Goal: Task Accomplishment & Management: Manage account settings

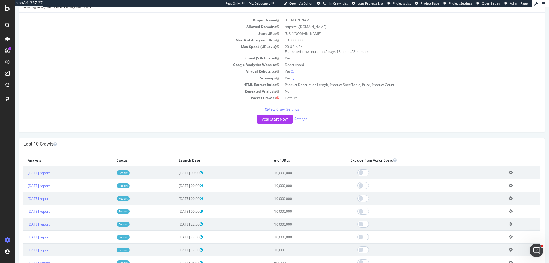
scroll to position [47, 0]
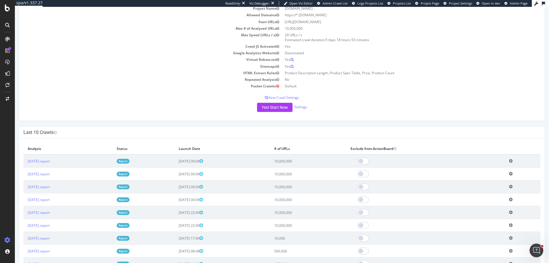
click at [544, 122] on input "Start a chat with Grammarly AI" at bounding box center [274, 131] width 549 height 263
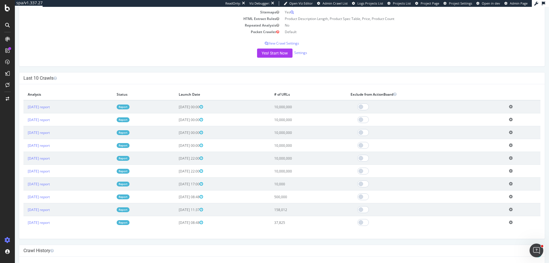
scroll to position [0, 0]
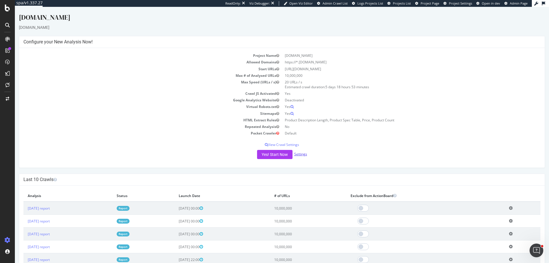
click at [294, 154] on link "Settings" at bounding box center [300, 154] width 13 height 5
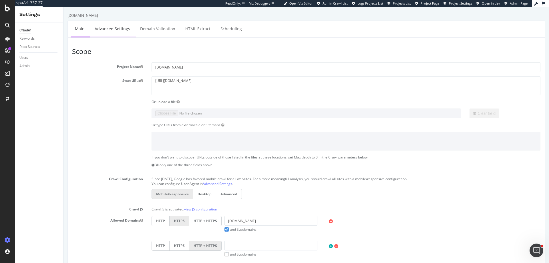
click at [126, 31] on link "Advanced Settings" at bounding box center [112, 29] width 44 height 16
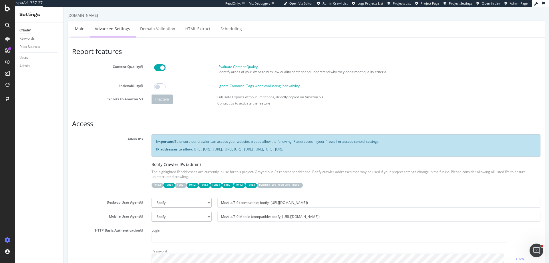
click at [86, 29] on link "Main" at bounding box center [80, 29] width 18 height 16
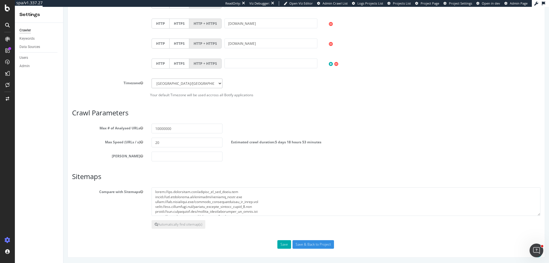
scroll to position [312, 0]
click at [173, 131] on input "10000000" at bounding box center [186, 128] width 71 height 10
click at [173, 130] on input "10000000" at bounding box center [186, 128] width 71 height 10
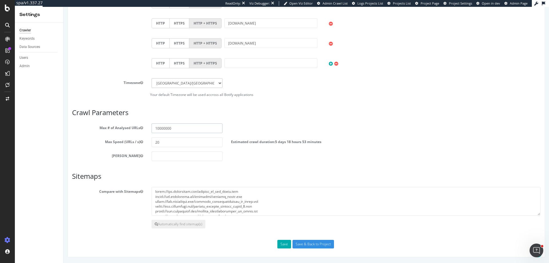
click at [173, 129] on input "10000000" at bounding box center [186, 128] width 71 height 10
click at [156, 127] on input "10000000" at bounding box center [186, 128] width 71 height 10
click at [182, 129] on input "10000000" at bounding box center [186, 128] width 71 height 10
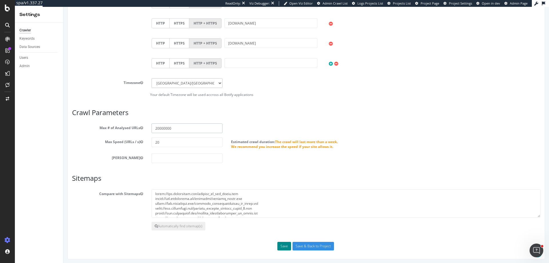
type input "20000000"
click at [283, 244] on button "Save" at bounding box center [284, 246] width 14 height 9
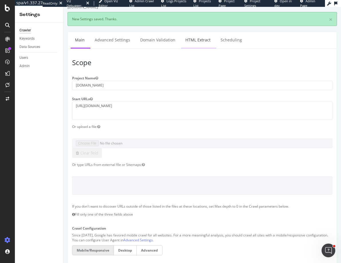
scroll to position [17, 0]
